Goal: Find contact information: Find contact information

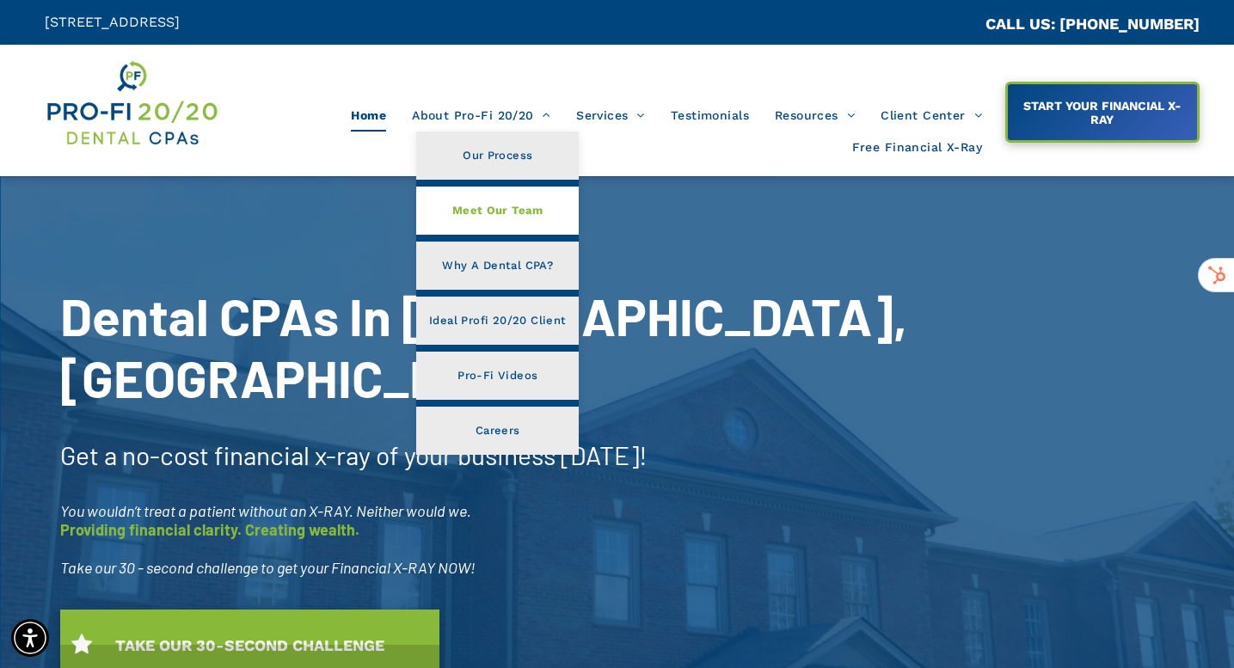
click at [470, 204] on span "Meet Our Team" at bounding box center [497, 211] width 91 height 22
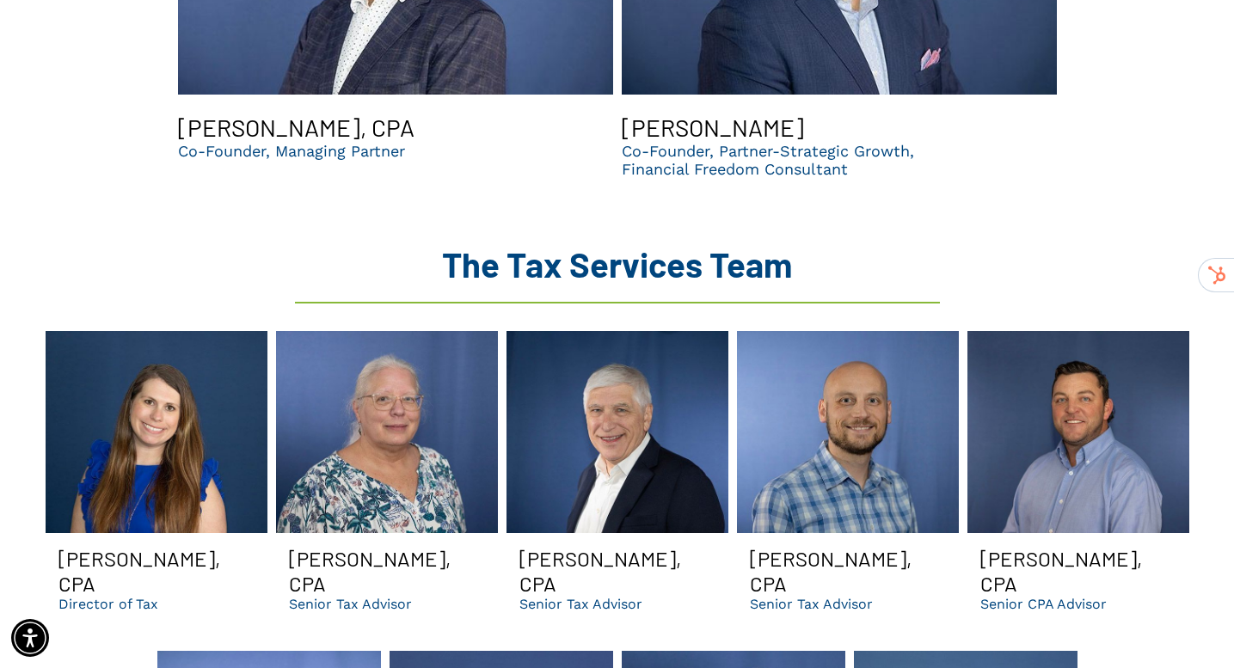
scroll to position [2028, 0]
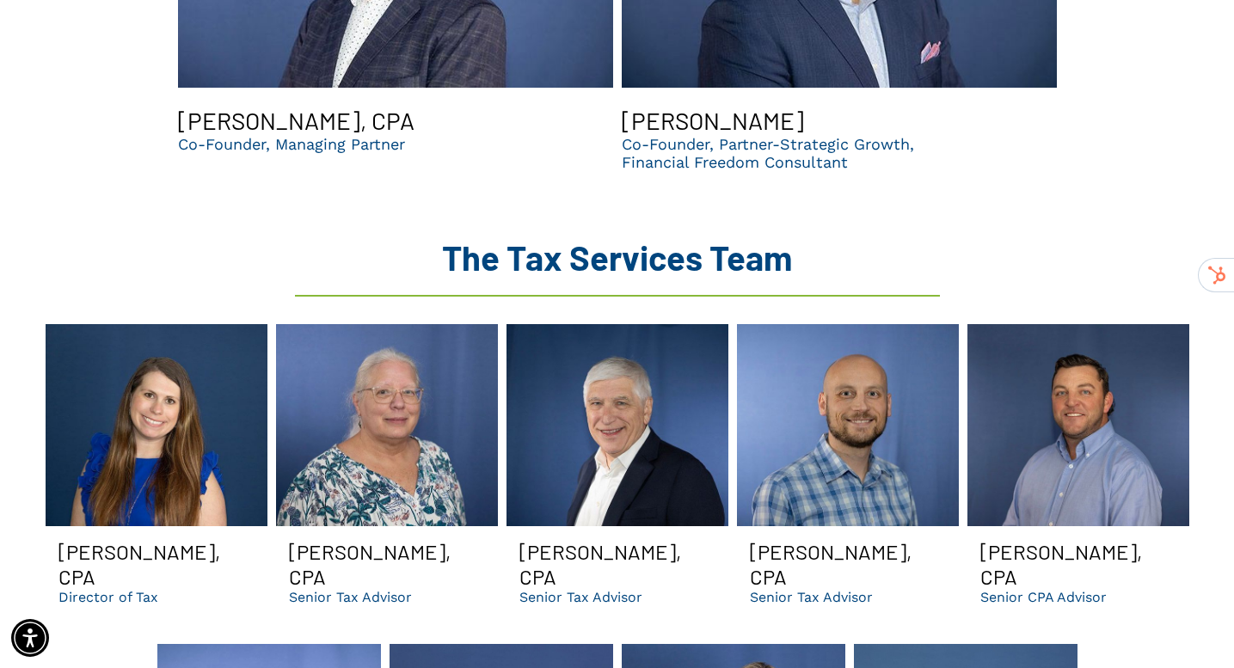
click at [101, 539] on h3 "Michelle Lafrinere, CPA" at bounding box center [156, 564] width 196 height 50
drag, startPoint x: 52, startPoint y: 495, endPoint x: 223, endPoint y: 488, distance: 171.3
click at [215, 526] on span "Michelle Lafrinere, CPA Director of Tax" at bounding box center [157, 572] width 222 height 92
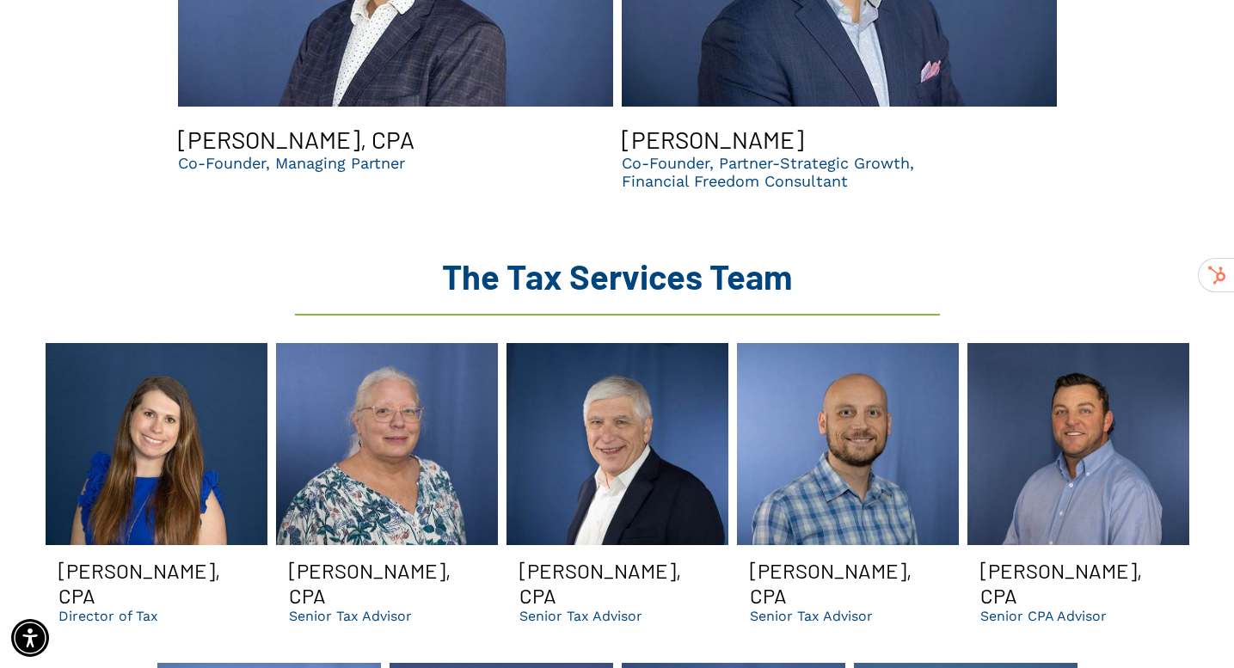
scroll to position [2055, 0]
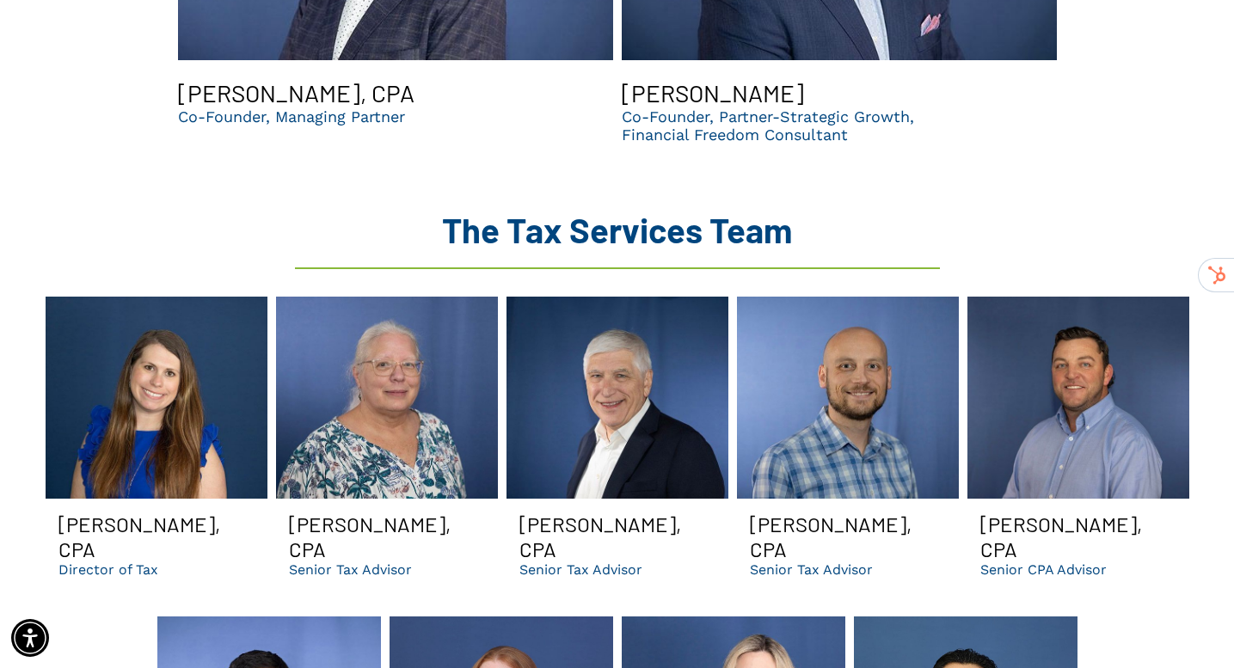
drag, startPoint x: 251, startPoint y: 487, endPoint x: 39, endPoint y: 486, distance: 212.4
click at [39, 486] on div "Michelle Lafrinere, CPA Director of Tax Jamie Youngker, CPA Senior Tax Advisor …" at bounding box center [617, 443] width 1161 height 311
copy h3 "Michelle Lafrinere,"
